Goal: Complete application form: Complete application form

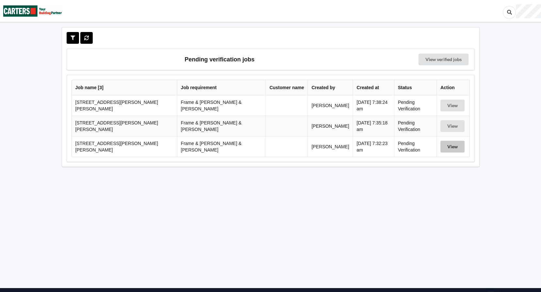
click at [449, 142] on button "View" at bounding box center [452, 147] width 24 height 12
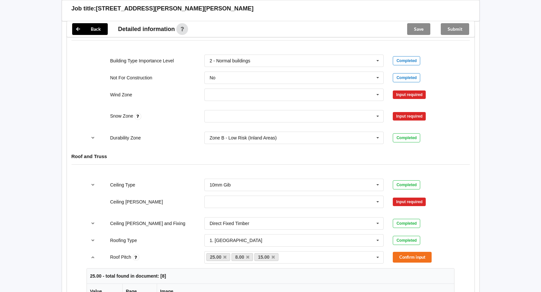
scroll to position [294, 0]
drag, startPoint x: 376, startPoint y: 89, endPoint x: 366, endPoint y: 90, distance: 9.8
click at [376, 89] on icon at bounding box center [378, 94] width 10 height 12
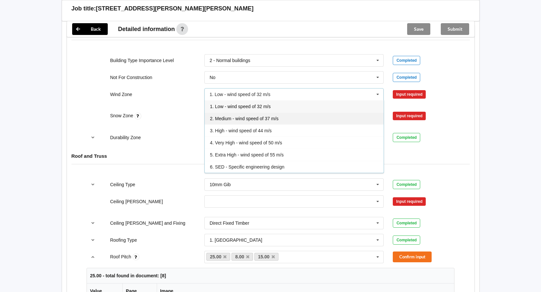
click at [244, 116] on span "2. Medium - wind speed of 37 m/s" at bounding box center [244, 118] width 69 height 5
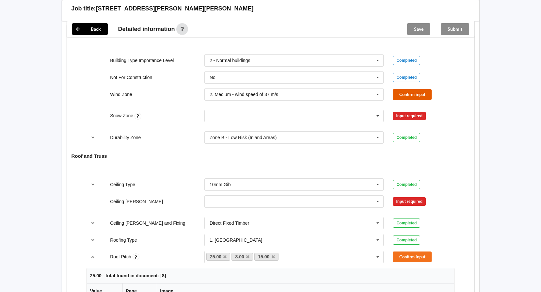
click at [399, 90] on button "Confirm input" at bounding box center [412, 94] width 39 height 11
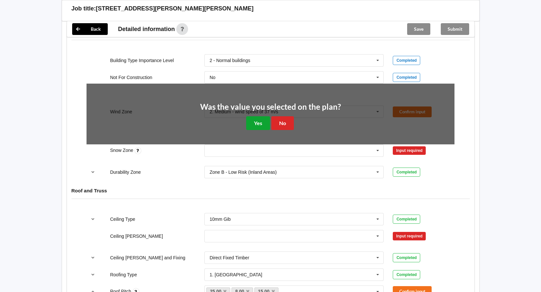
click at [258, 116] on button "Yes" at bounding box center [258, 122] width 24 height 13
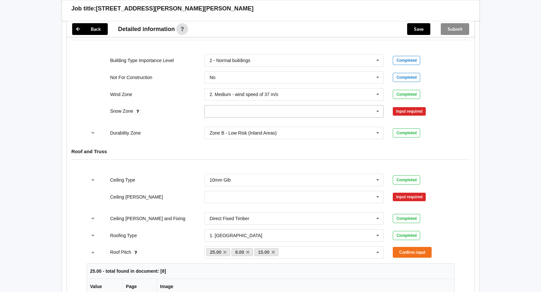
click at [375, 107] on icon at bounding box center [378, 111] width 10 height 12
click at [223, 166] on div "N4" at bounding box center [294, 172] width 179 height 12
click at [399, 106] on button "Confirm input" at bounding box center [412, 111] width 39 height 11
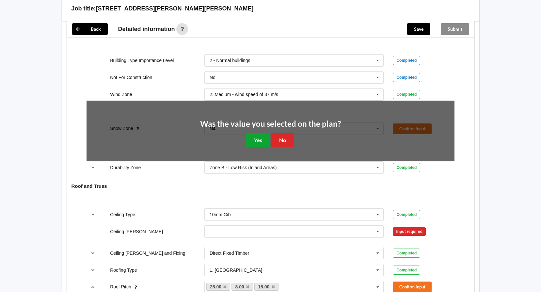
click at [265, 133] on button "Yes" at bounding box center [258, 139] width 24 height 13
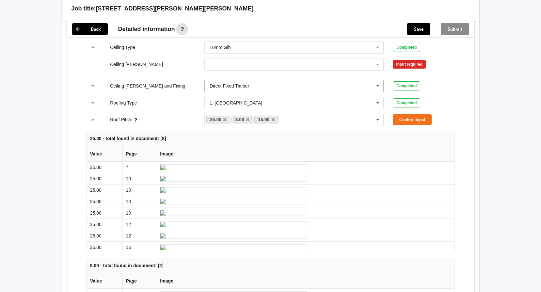
scroll to position [424, 0]
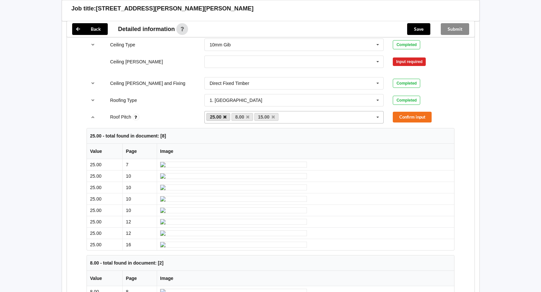
click at [224, 115] on icon at bounding box center [224, 117] width 3 height 4
click at [417, 112] on button "Confirm input" at bounding box center [412, 117] width 39 height 11
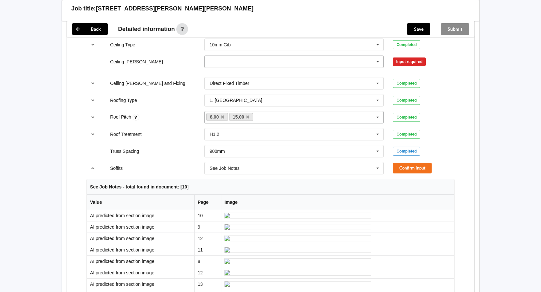
click at [380, 56] on icon at bounding box center [378, 62] width 10 height 12
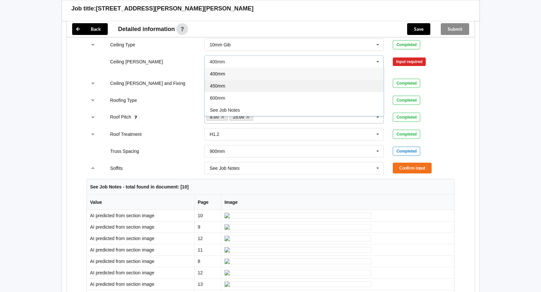
click at [226, 80] on div "450mm" at bounding box center [294, 86] width 179 height 12
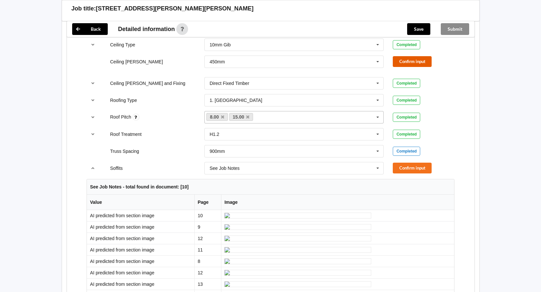
click at [405, 56] on button "Confirm input" at bounding box center [412, 61] width 39 height 11
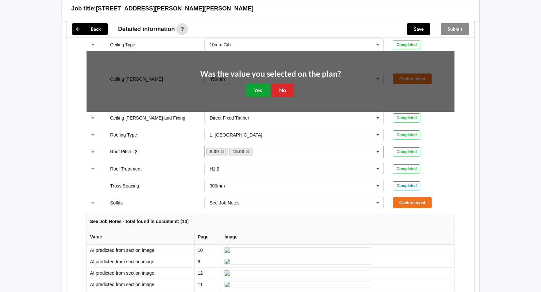
click at [254, 84] on button "Yes" at bounding box center [258, 90] width 24 height 13
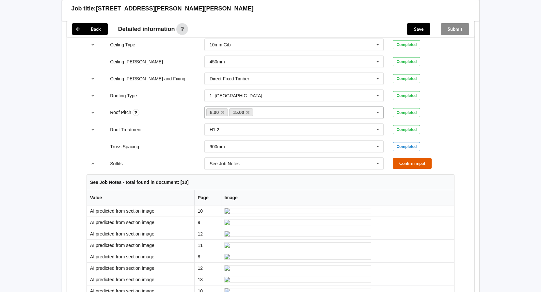
click at [407, 158] on button "Confirm input" at bounding box center [412, 163] width 39 height 11
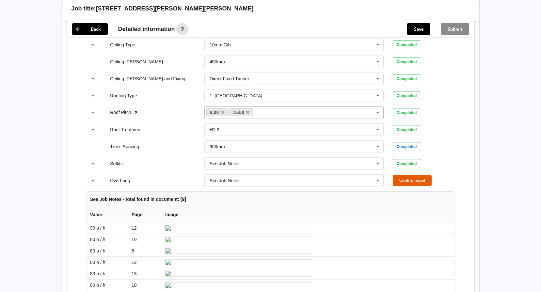
click at [404, 175] on button "Confirm input" at bounding box center [412, 180] width 39 height 11
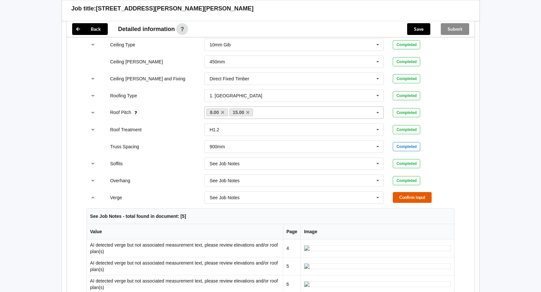
click at [417, 192] on button "Confirm input" at bounding box center [412, 197] width 39 height 11
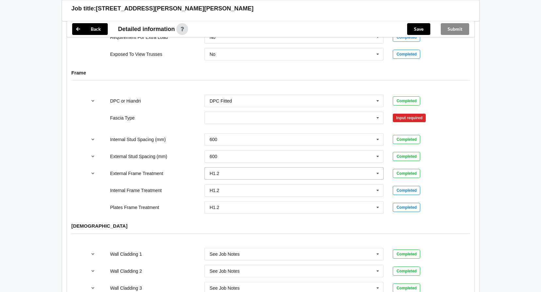
scroll to position [653, 0]
click at [375, 113] on icon at bounding box center [378, 118] width 10 height 12
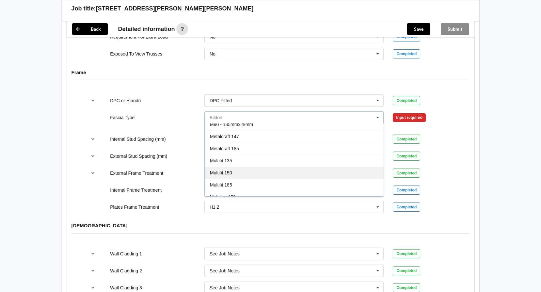
scroll to position [131, 0]
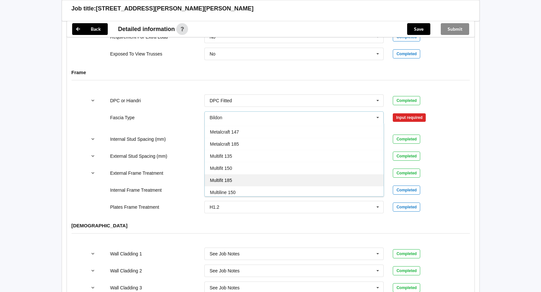
drag, startPoint x: 240, startPoint y: 173, endPoint x: 287, endPoint y: 155, distance: 50.0
click at [240, 174] on div "Multifit 185" at bounding box center [294, 180] width 179 height 12
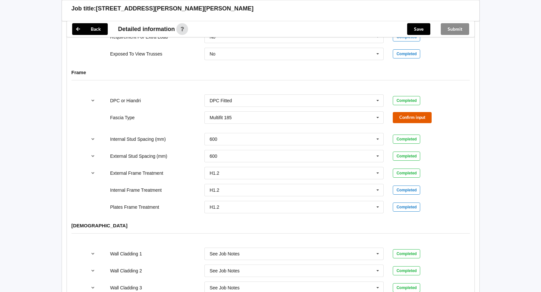
click at [412, 113] on button "Confirm input" at bounding box center [412, 117] width 39 height 11
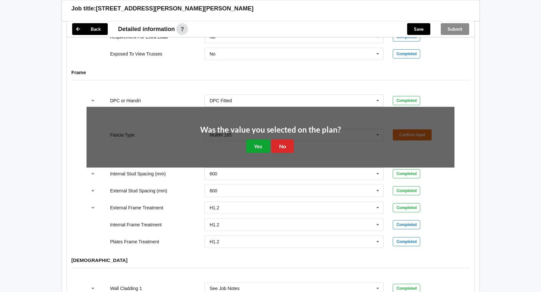
click at [252, 139] on button "Yes" at bounding box center [258, 145] width 24 height 13
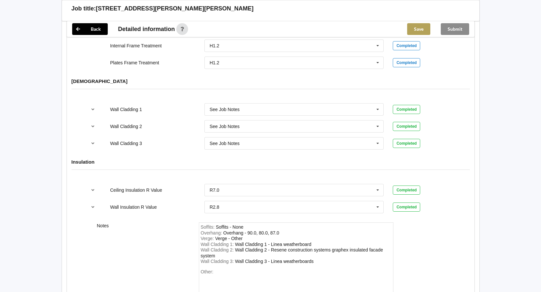
click at [416, 30] on button "Save" at bounding box center [418, 29] width 23 height 12
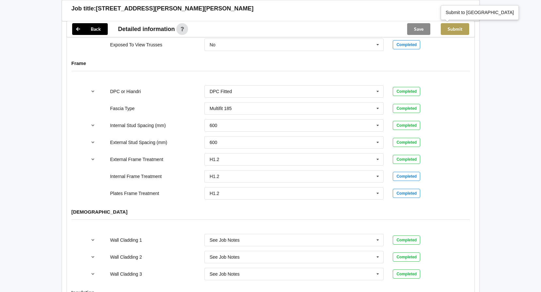
click at [454, 31] on button "Submit" at bounding box center [455, 29] width 28 height 12
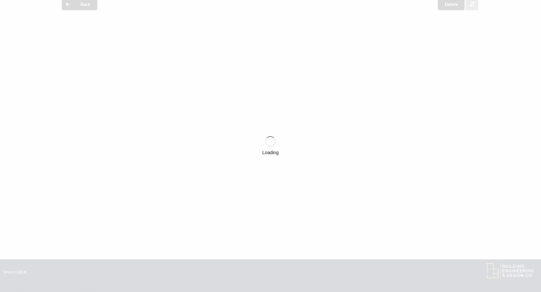
scroll to position [632, 0]
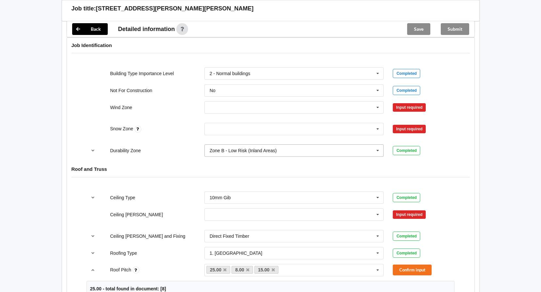
scroll to position [294, 0]
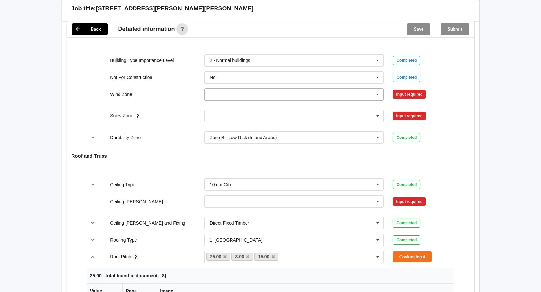
click at [377, 89] on icon at bounding box center [378, 94] width 10 height 12
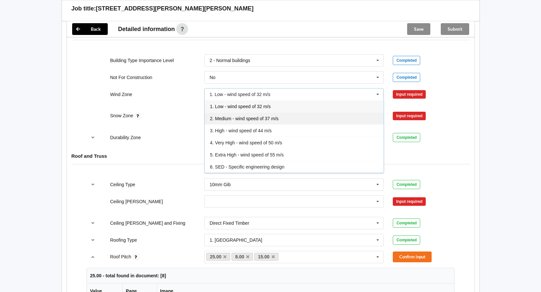
click at [244, 116] on span "2. Medium - wind speed of 37 m/s" at bounding box center [244, 118] width 69 height 5
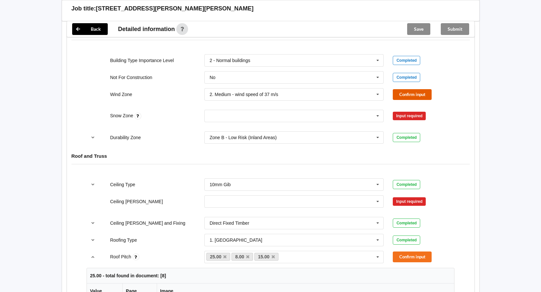
click at [411, 89] on button "Confirm input" at bounding box center [412, 94] width 39 height 11
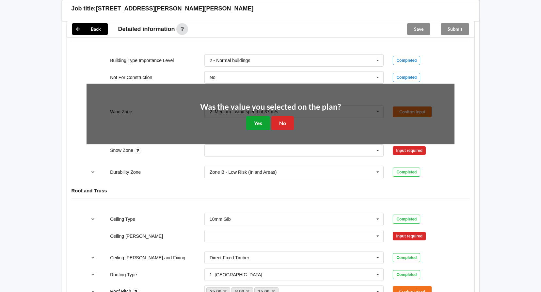
click at [258, 116] on button "Yes" at bounding box center [258, 122] width 24 height 13
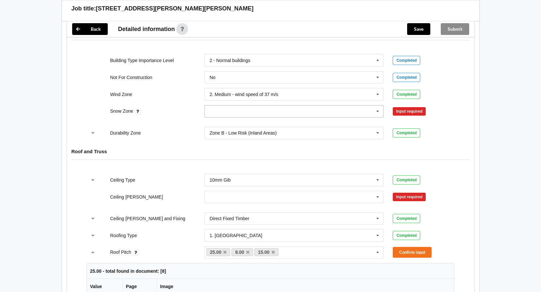
click at [375, 105] on icon at bounding box center [378, 111] width 10 height 12
click at [218, 166] on div "N4" at bounding box center [294, 172] width 179 height 12
click at [411, 106] on button "Confirm input" at bounding box center [412, 111] width 39 height 11
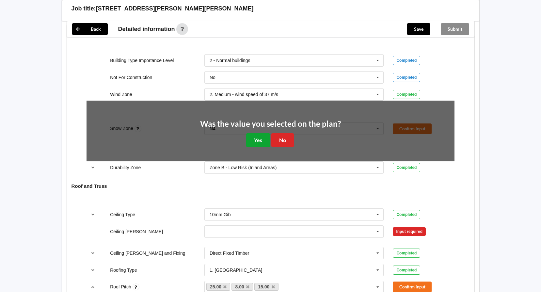
click at [261, 133] on button "Yes" at bounding box center [258, 139] width 24 height 13
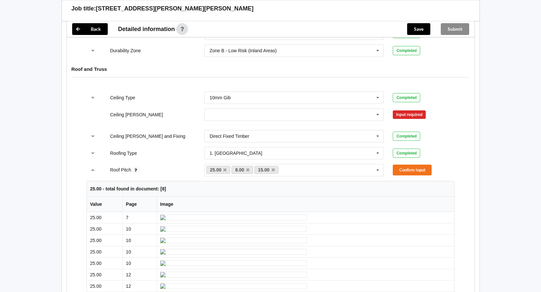
scroll to position [392, 0]
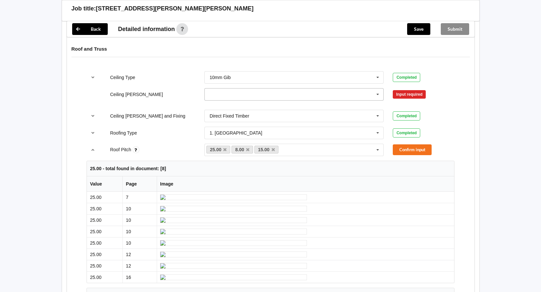
click at [377, 88] on icon at bounding box center [378, 94] width 10 height 12
drag, startPoint x: 229, startPoint y: 111, endPoint x: 248, endPoint y: 109, distance: 19.4
click at [229, 112] on div "450mm" at bounding box center [294, 118] width 179 height 12
click at [399, 89] on button "Confirm input" at bounding box center [412, 94] width 39 height 11
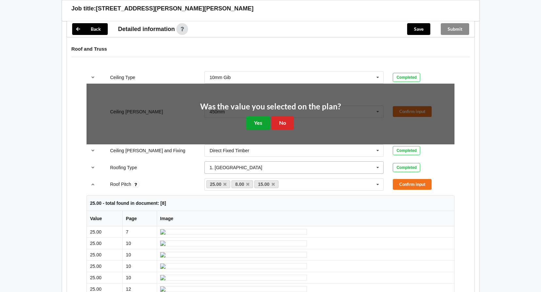
click at [255, 118] on button "Yes" at bounding box center [258, 122] width 24 height 13
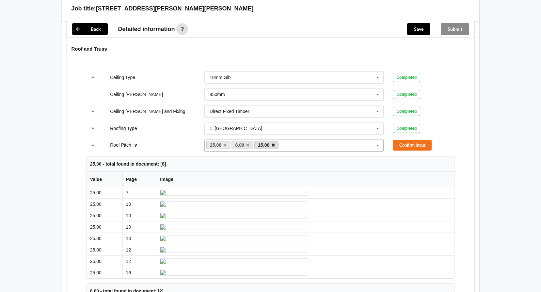
click at [272, 143] on icon at bounding box center [273, 145] width 3 height 4
click at [246, 143] on icon at bounding box center [247, 145] width 3 height 4
click at [423, 140] on button "Confirm input" at bounding box center [412, 145] width 39 height 11
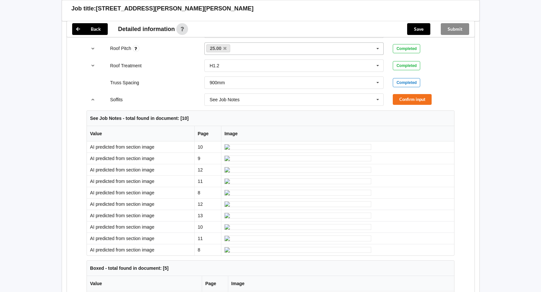
scroll to position [490, 0]
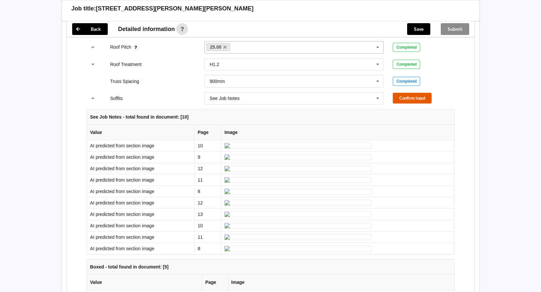
click at [406, 93] on button "Confirm input" at bounding box center [412, 98] width 39 height 11
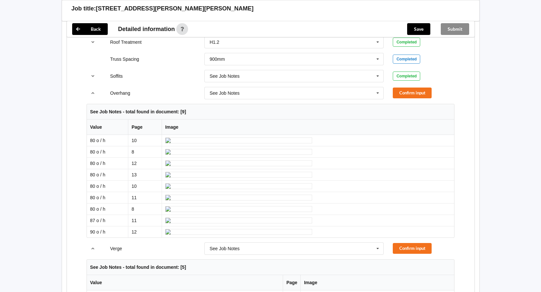
scroll to position [522, 0]
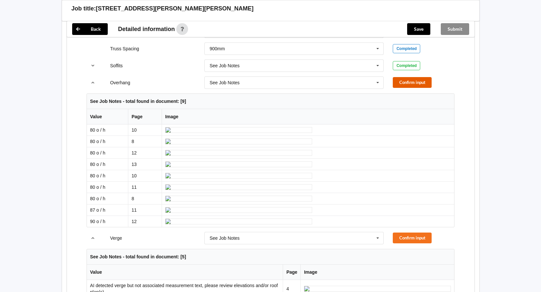
click at [409, 79] on button "Confirm input" at bounding box center [412, 82] width 39 height 11
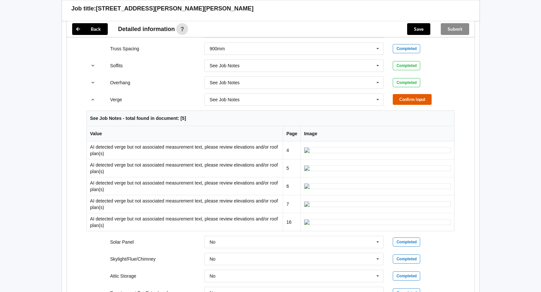
click at [409, 94] on button "Confirm input" at bounding box center [412, 99] width 39 height 11
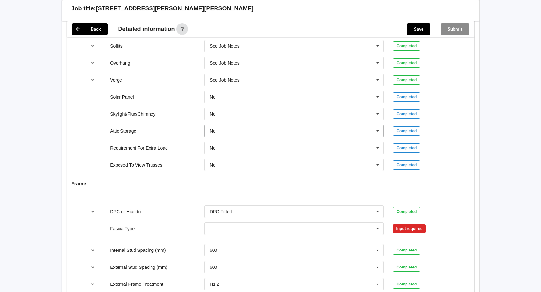
scroll to position [555, 0]
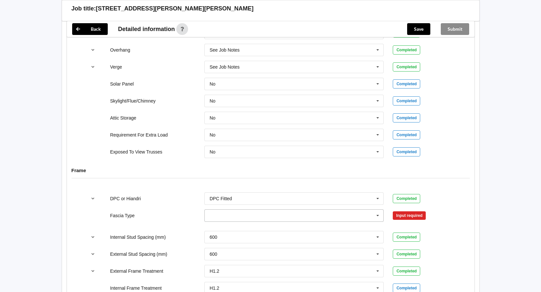
click at [384, 210] on input "text" at bounding box center [294, 216] width 179 height 12
click at [376, 210] on icon at bounding box center [378, 216] width 10 height 12
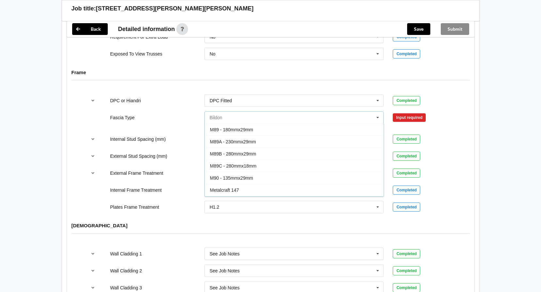
scroll to position [98, 0]
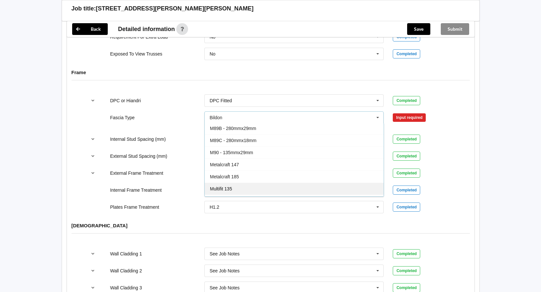
click at [240, 183] on div "Multifit 135" at bounding box center [294, 189] width 179 height 12
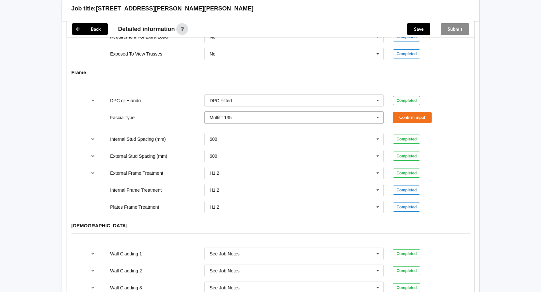
click at [376, 113] on icon at bounding box center [378, 118] width 10 height 12
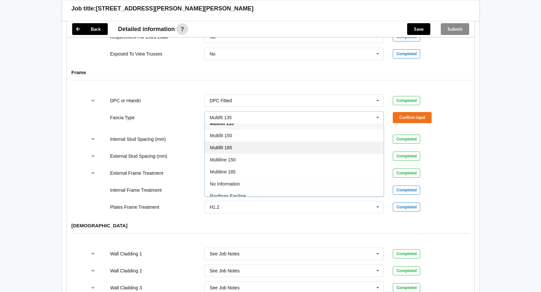
click at [245, 141] on div "Multifit 185" at bounding box center [294, 147] width 179 height 12
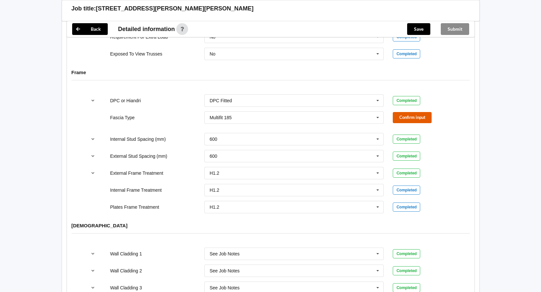
click at [409, 112] on button "Confirm input" at bounding box center [412, 117] width 39 height 11
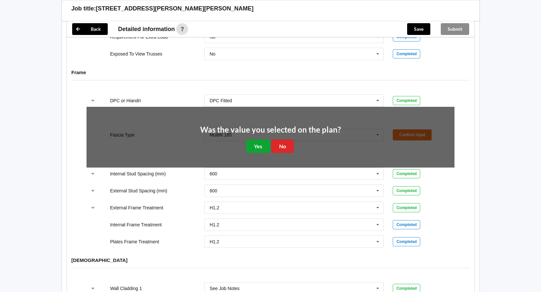
click at [260, 139] on button "Yes" at bounding box center [258, 145] width 24 height 13
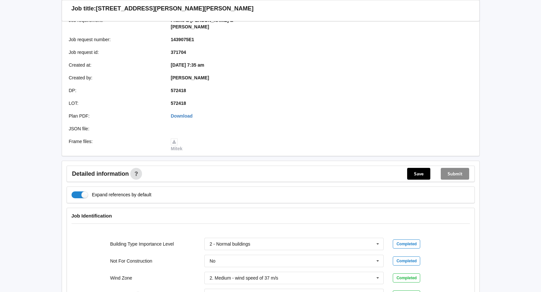
scroll to position [107, 0]
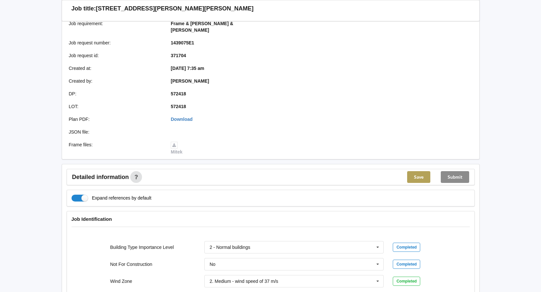
click at [422, 175] on button "Save" at bounding box center [418, 177] width 23 height 12
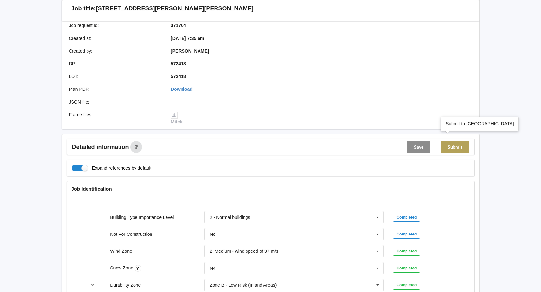
click at [454, 141] on button "Submit" at bounding box center [455, 147] width 28 height 12
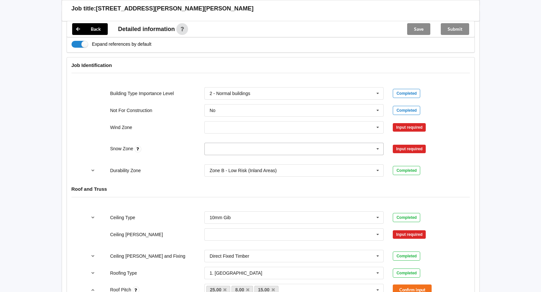
scroll to position [261, 0]
click at [376, 122] on icon at bounding box center [378, 127] width 10 height 12
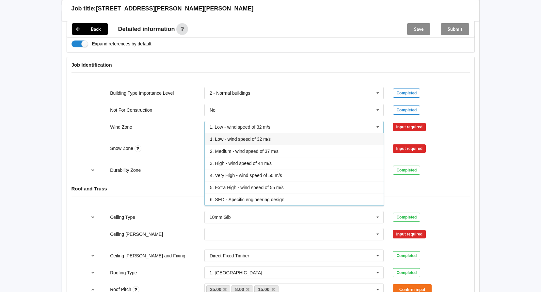
click at [246, 149] on span "2. Medium - wind speed of 37 m/s" at bounding box center [244, 151] width 69 height 5
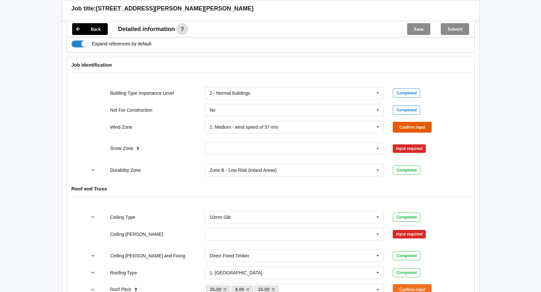
click at [394, 122] on button "Confirm input" at bounding box center [412, 127] width 39 height 11
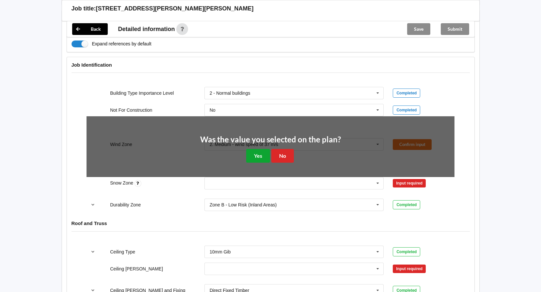
click at [260, 149] on button "Yes" at bounding box center [258, 155] width 24 height 13
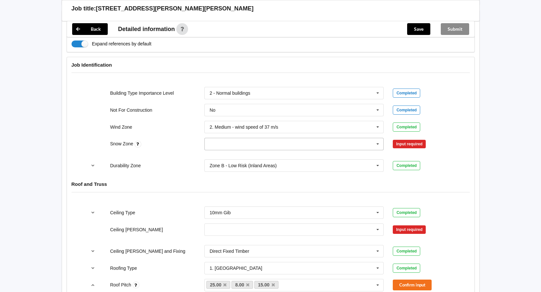
click at [372, 138] on input "text" at bounding box center [294, 144] width 179 height 12
click at [224, 200] on div "N4" at bounding box center [294, 204] width 179 height 12
click at [404, 139] on button "Confirm input" at bounding box center [412, 144] width 39 height 11
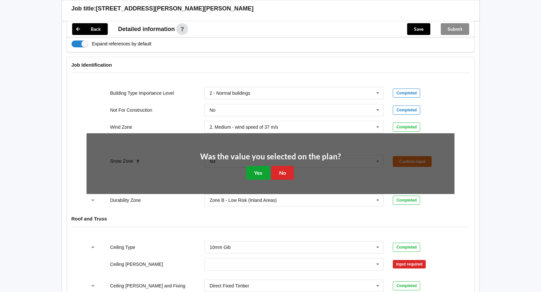
click at [256, 166] on button "Yes" at bounding box center [258, 172] width 24 height 13
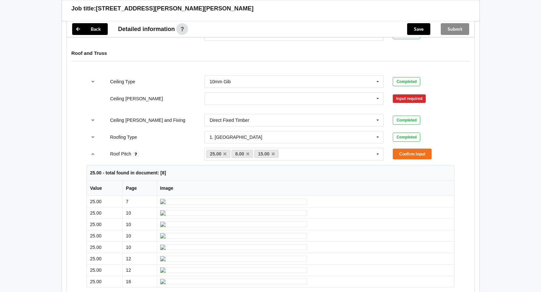
scroll to position [424, 0]
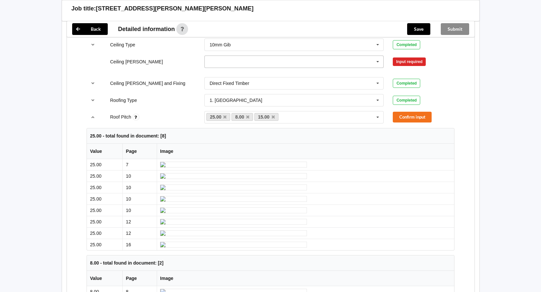
drag, startPoint x: 375, startPoint y: 56, endPoint x: 372, endPoint y: 56, distance: 3.9
click at [375, 56] on icon at bounding box center [378, 62] width 10 height 12
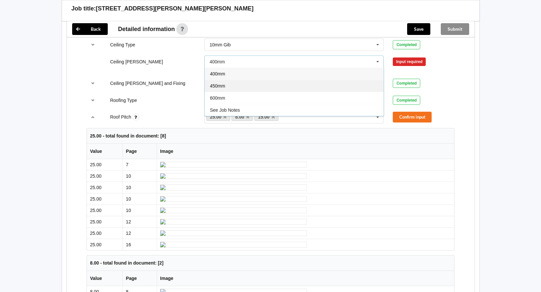
click at [217, 83] on span "450mm" at bounding box center [217, 85] width 15 height 5
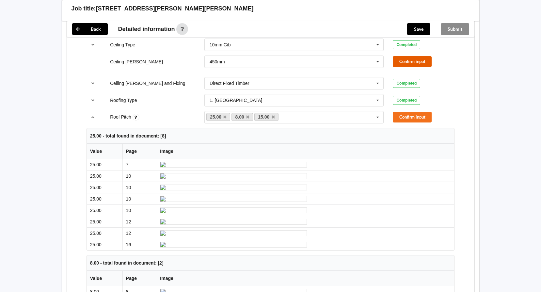
click at [410, 56] on button "Confirm input" at bounding box center [412, 61] width 39 height 11
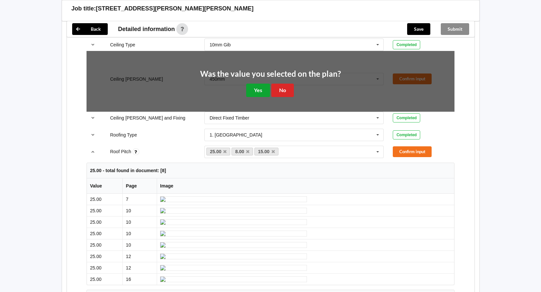
click at [256, 84] on button "Yes" at bounding box center [258, 90] width 24 height 13
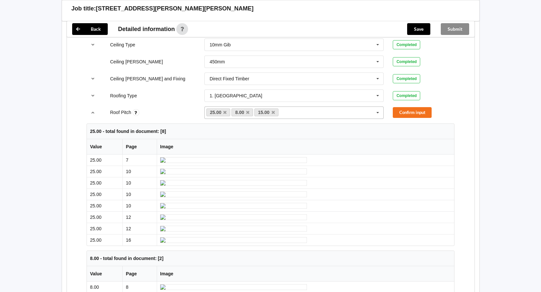
click at [272, 110] on icon at bounding box center [273, 112] width 3 height 4
click at [247, 110] on icon at bounding box center [247, 112] width 3 height 4
click at [410, 107] on button "Confirm input" at bounding box center [412, 112] width 39 height 11
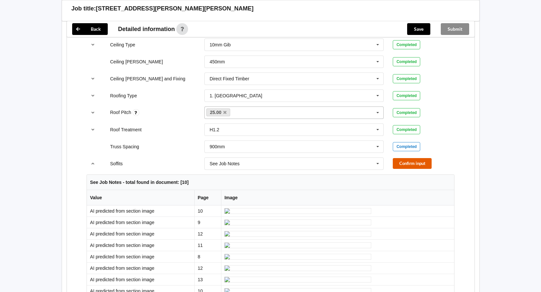
click at [402, 158] on button "Confirm input" at bounding box center [412, 163] width 39 height 11
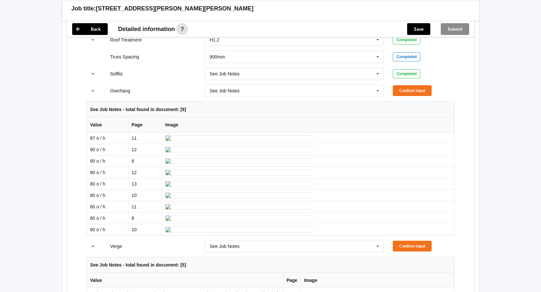
scroll to position [522, 0]
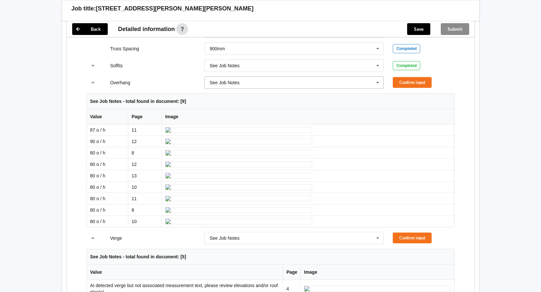
drag, startPoint x: 374, startPoint y: 77, endPoint x: 344, endPoint y: 72, distance: 30.5
click at [373, 77] on icon at bounding box center [378, 83] width 10 height 12
click at [253, 101] on div "450mm" at bounding box center [294, 107] width 179 height 12
click at [413, 78] on button "Confirm input" at bounding box center [412, 82] width 39 height 11
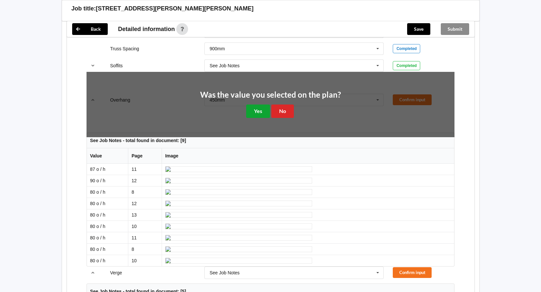
click at [259, 104] on button "Yes" at bounding box center [258, 110] width 24 height 13
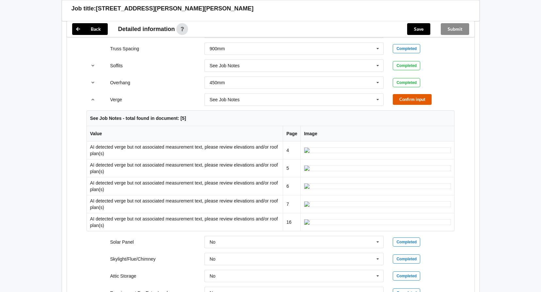
click at [403, 96] on button "Confirm input" at bounding box center [412, 99] width 39 height 11
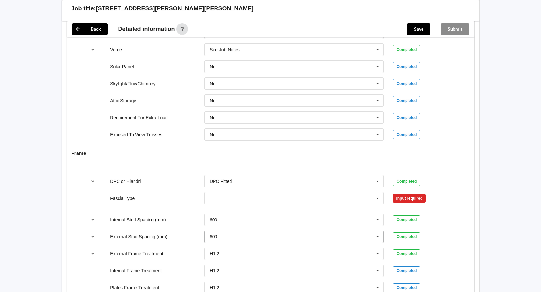
scroll to position [653, 0]
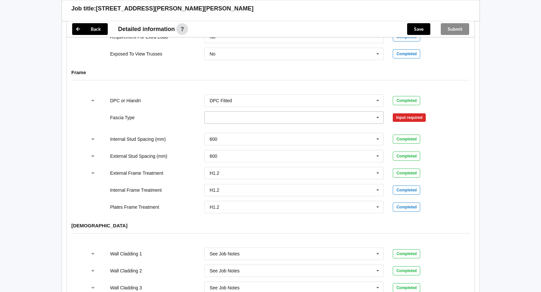
click at [375, 112] on icon at bounding box center [378, 118] width 10 height 12
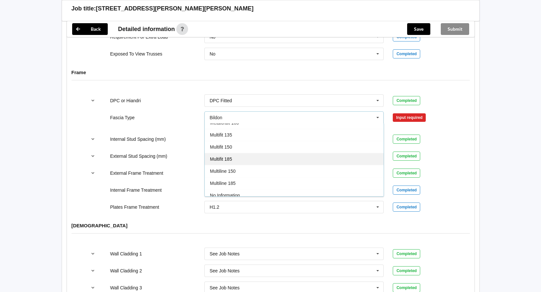
click at [254, 153] on div "Multifit 185" at bounding box center [294, 159] width 179 height 12
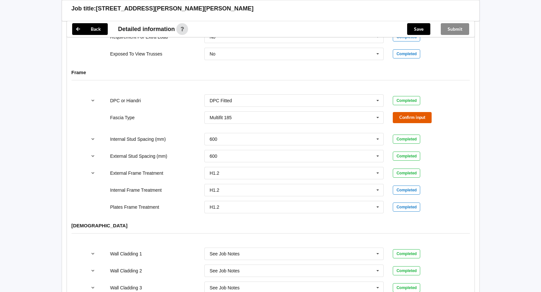
click at [407, 112] on button "Confirm input" at bounding box center [412, 117] width 39 height 11
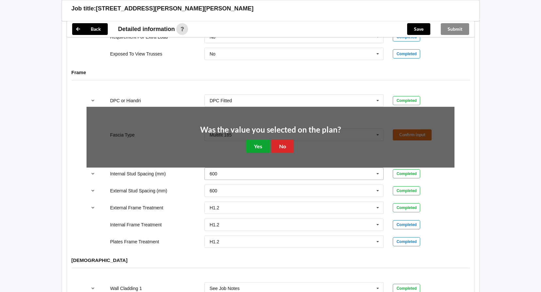
click at [257, 139] on button "Yes" at bounding box center [258, 145] width 24 height 13
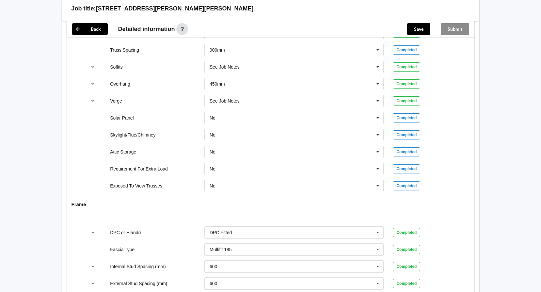
scroll to position [460, 0]
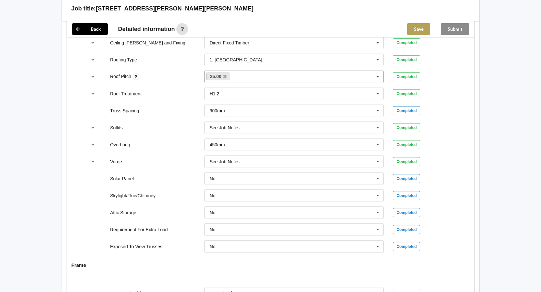
click at [416, 31] on button "Save" at bounding box center [418, 29] width 23 height 12
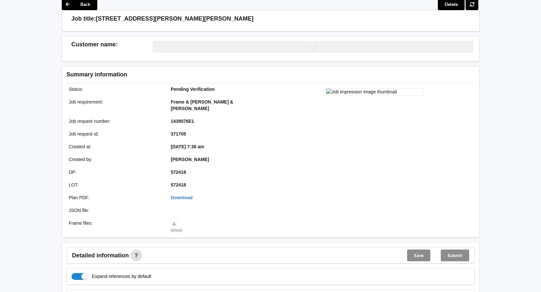
scroll to position [0, 0]
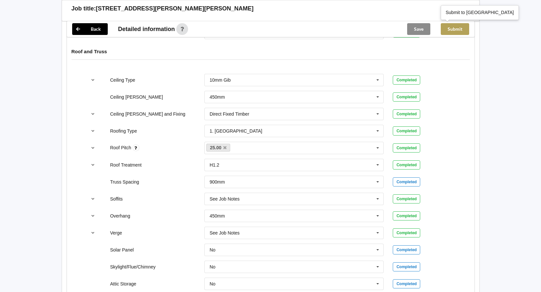
click at [451, 30] on button "Submit" at bounding box center [455, 29] width 28 height 12
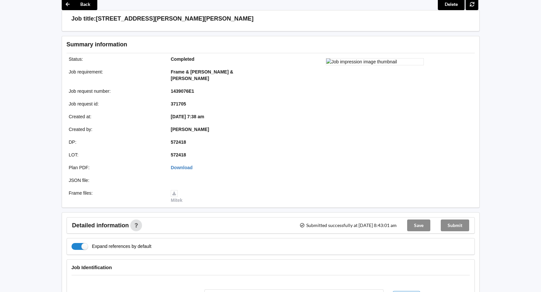
scroll to position [359, 0]
